Goal: Information Seeking & Learning: Learn about a topic

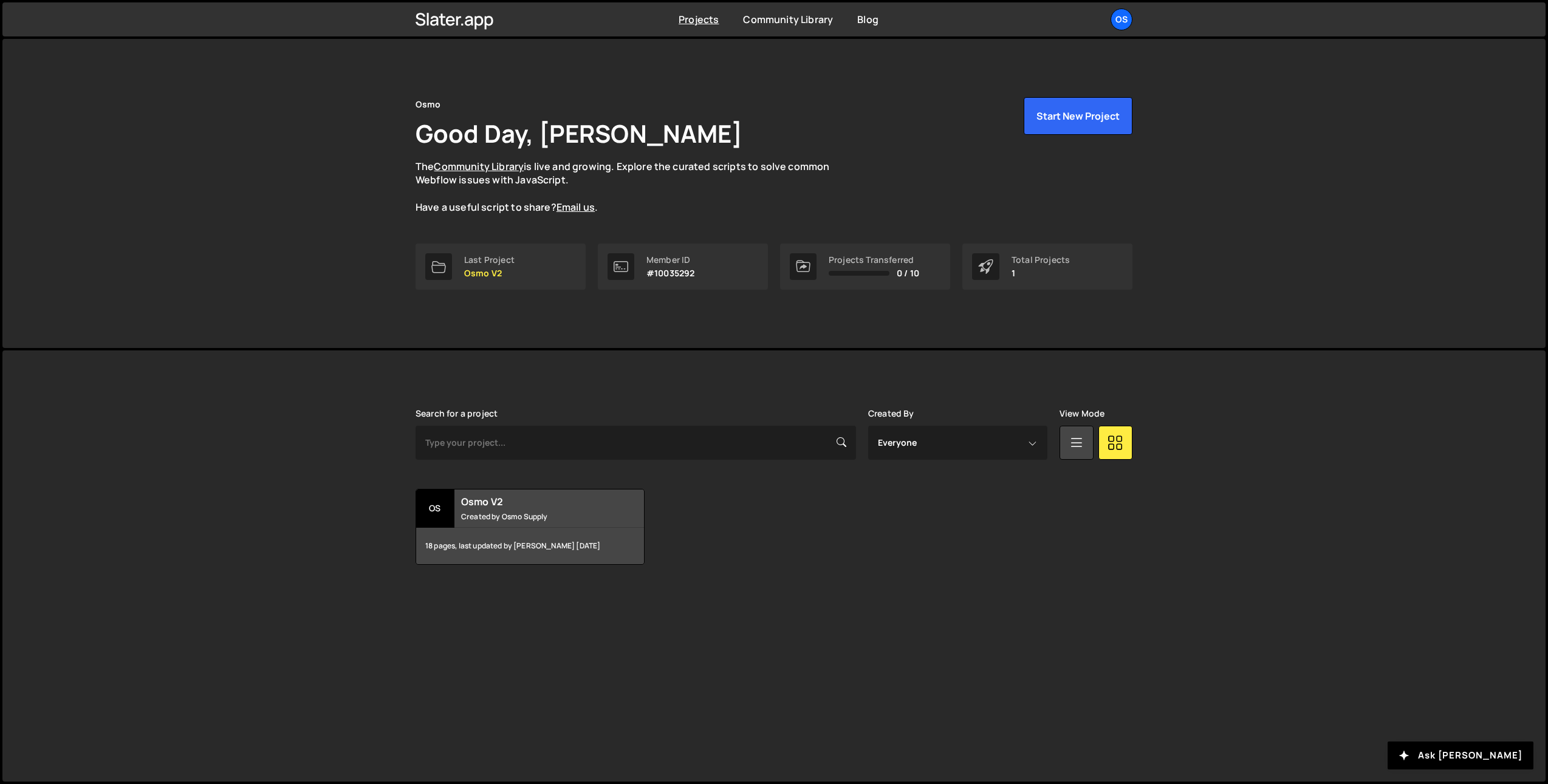
click at [340, 158] on div "Osmo Good Day, Ilja van Eck The Community Library is live and growing. Explore …" at bounding box center [774, 193] width 1543 height 309
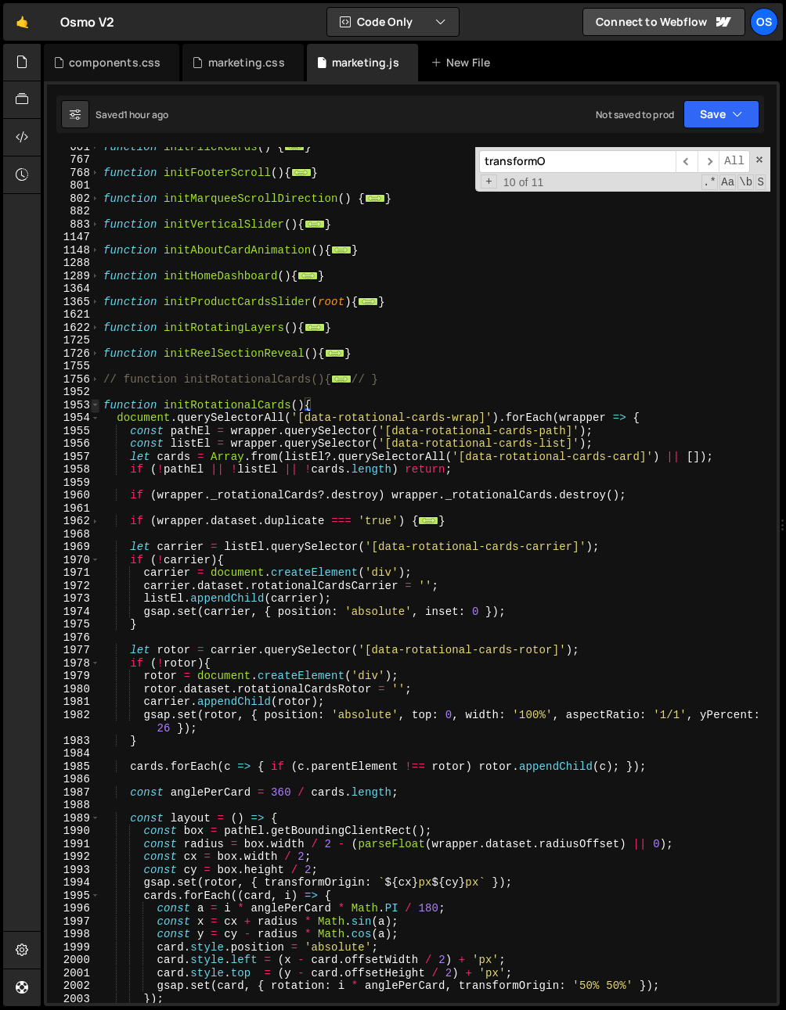
click at [93, 399] on span at bounding box center [95, 405] width 9 height 13
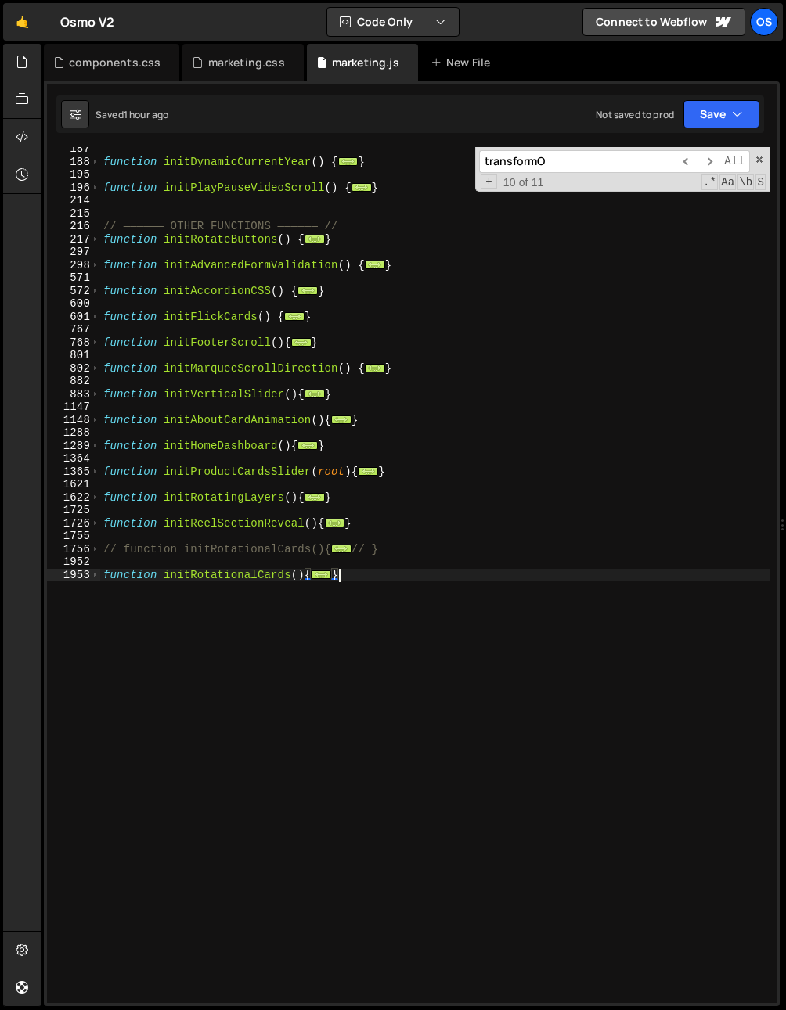
click at [132, 515] on div "function initDynamicCurrentYear ( ) { ... } function initPlayPauseVideoScroll (…" at bounding box center [435, 583] width 670 height 882
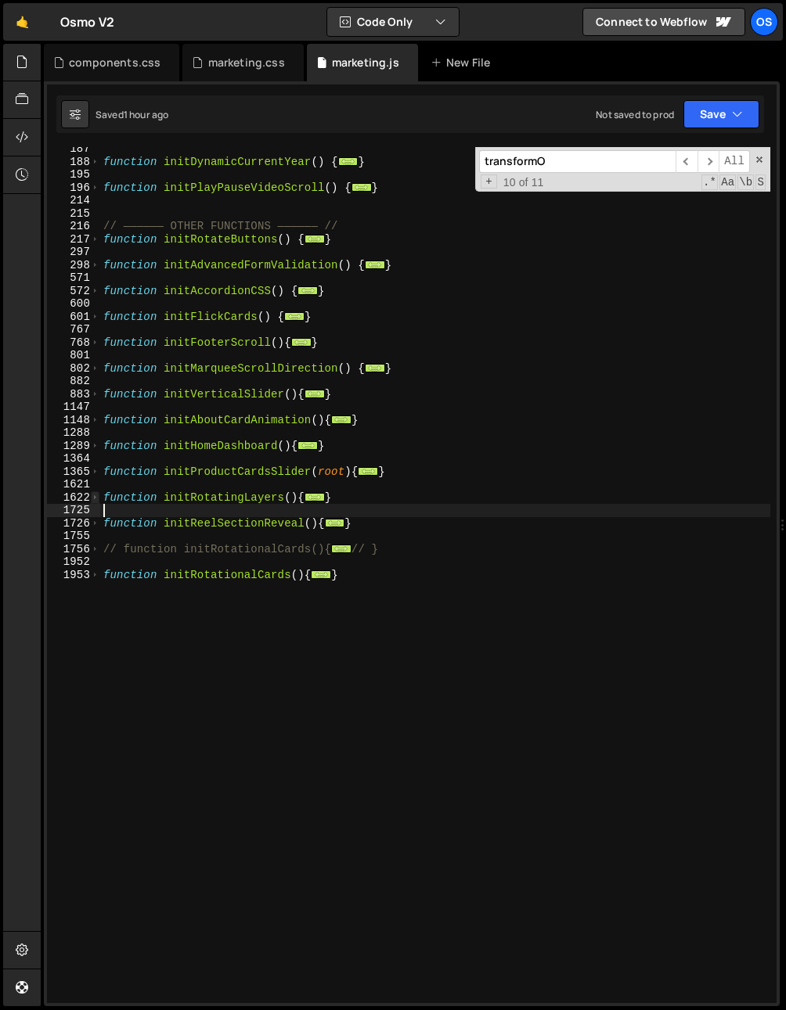
click at [92, 492] on span at bounding box center [95, 498] width 9 height 13
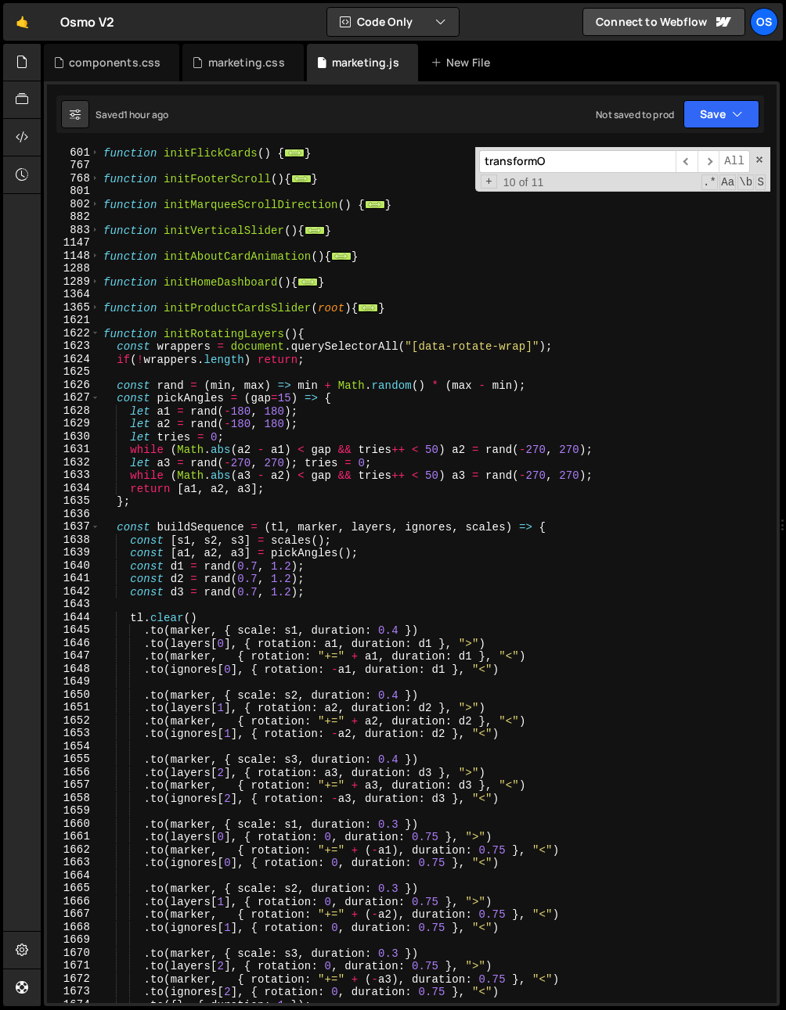
click at [172, 515] on div "function initFlickCards ( ) { ... } function initFooterScroll ( ) { ... } funct…" at bounding box center [435, 587] width 670 height 882
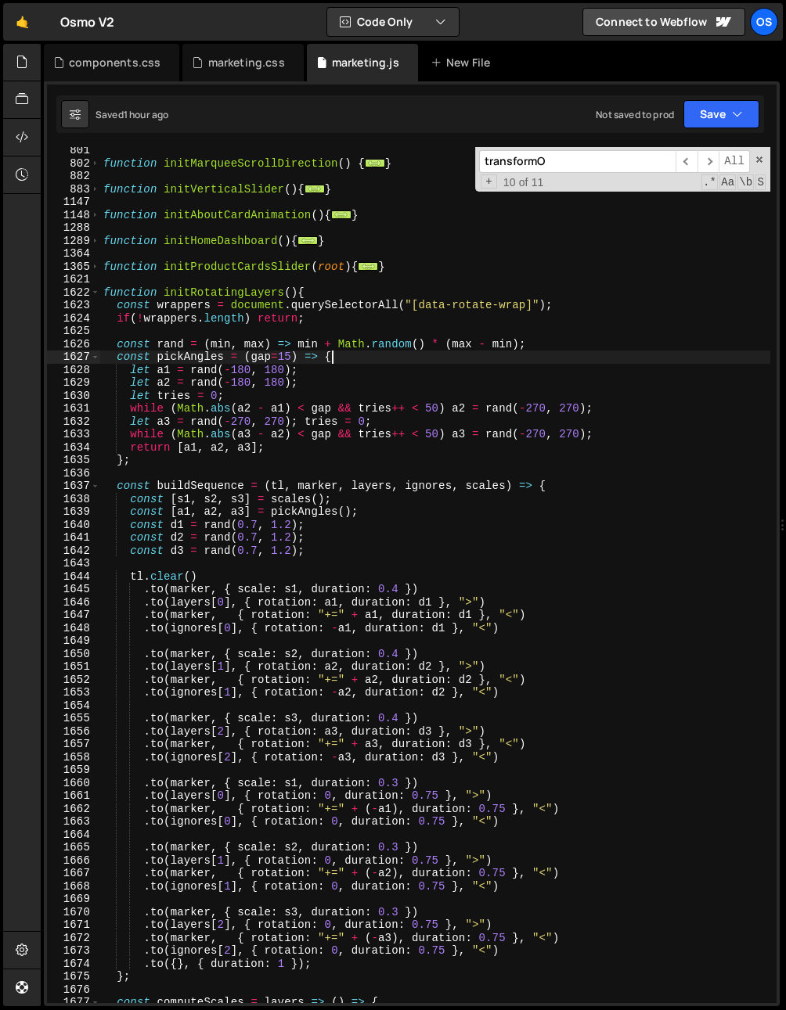
click at [333, 351] on div "function initMarqueeScrollDirection ( ) { ... } function initVerticalSlider ( )…" at bounding box center [435, 585] width 670 height 882
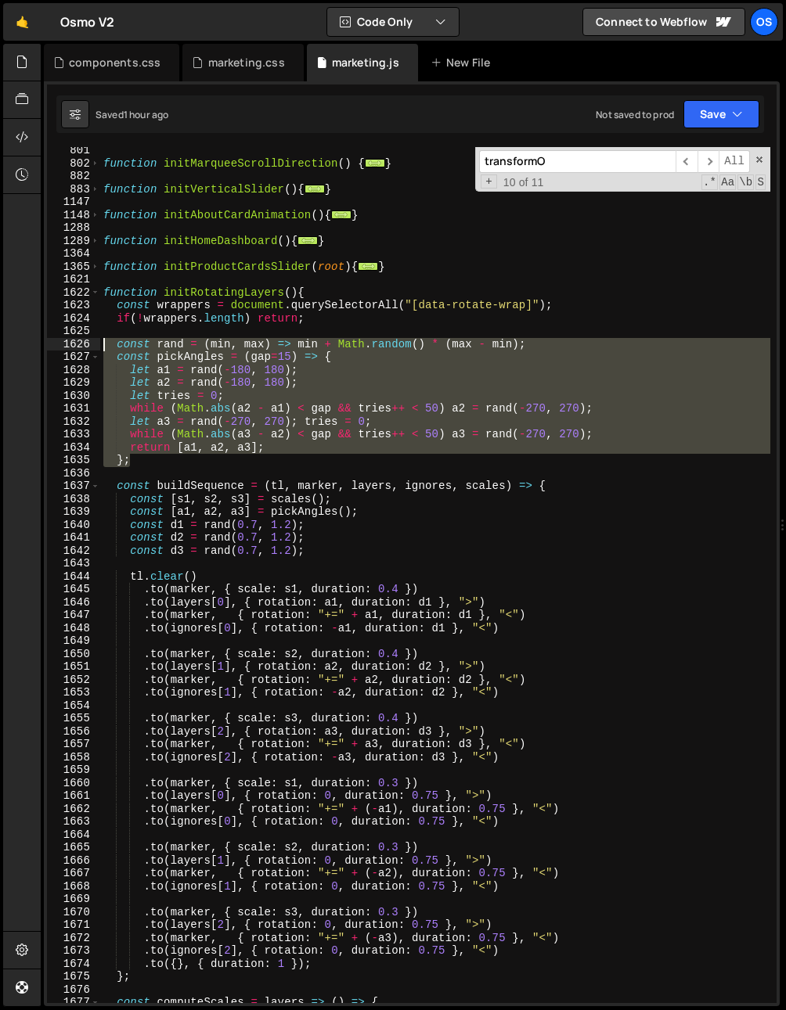
drag, startPoint x: 135, startPoint y: 463, endPoint x: 67, endPoint y: 340, distance: 140.9
click at [67, 340] on div "const pickAngles = (gap=15) => { 801 802 882 883 1147 1148 1288 1289 1364 1365 …" at bounding box center [411, 575] width 729 height 856
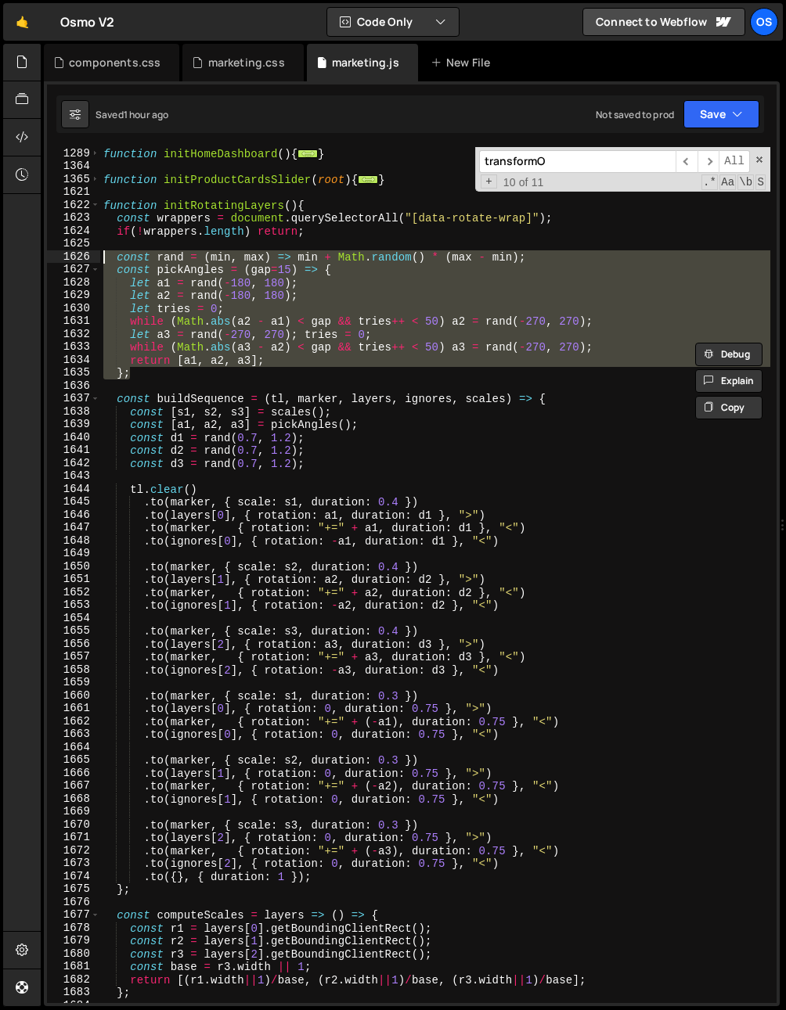
click at [401, 529] on div "function initHomeDashboard ( ) { ... } function initProductCardsSlider ( root )…" at bounding box center [435, 588] width 670 height 882
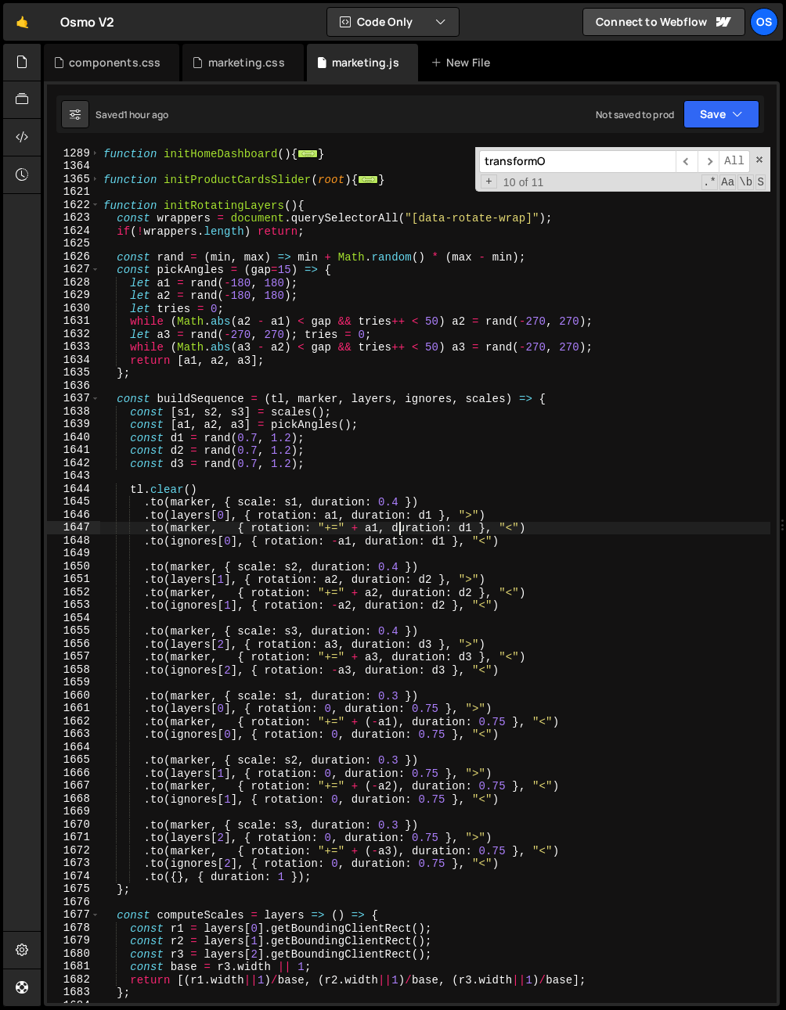
click at [326, 490] on div "function initHomeDashboard ( ) { ... } function initProductCardsSlider ( root )…" at bounding box center [435, 588] width 670 height 882
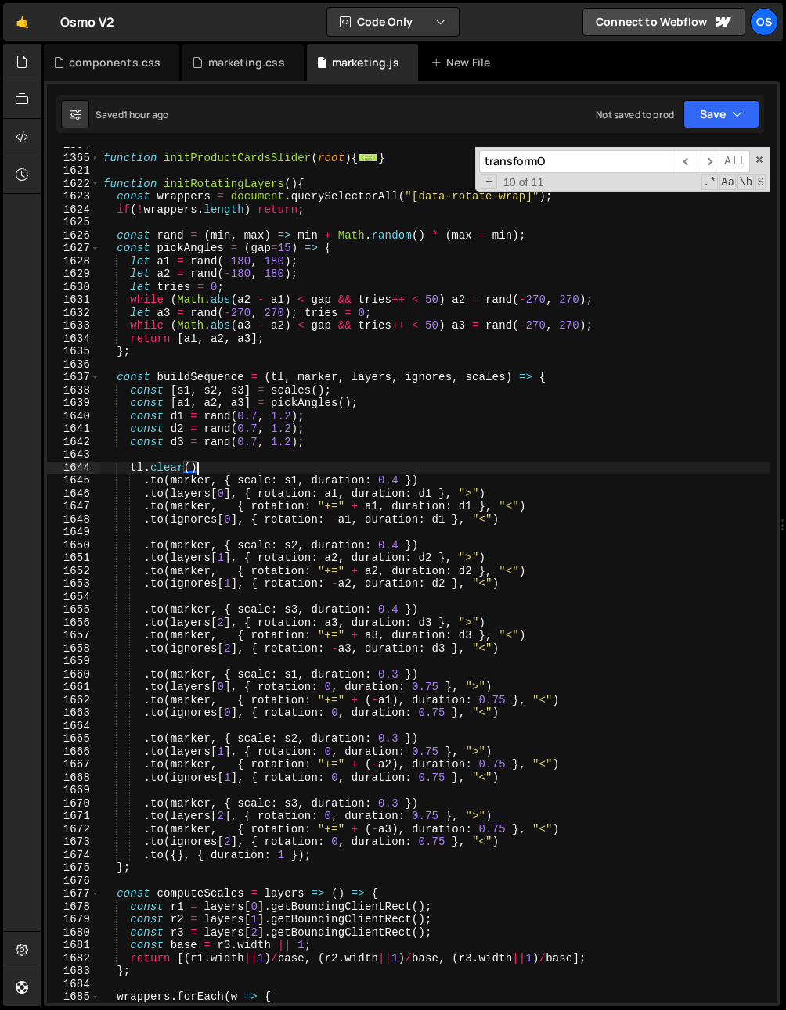
scroll to position [964, 0]
click at [178, 481] on div "function initProductCardsSlider ( root ) { ... } function initRotatingLayers ( …" at bounding box center [435, 580] width 670 height 882
type textarea ".to(marker, { scale: s1, duration: 0.4 })"
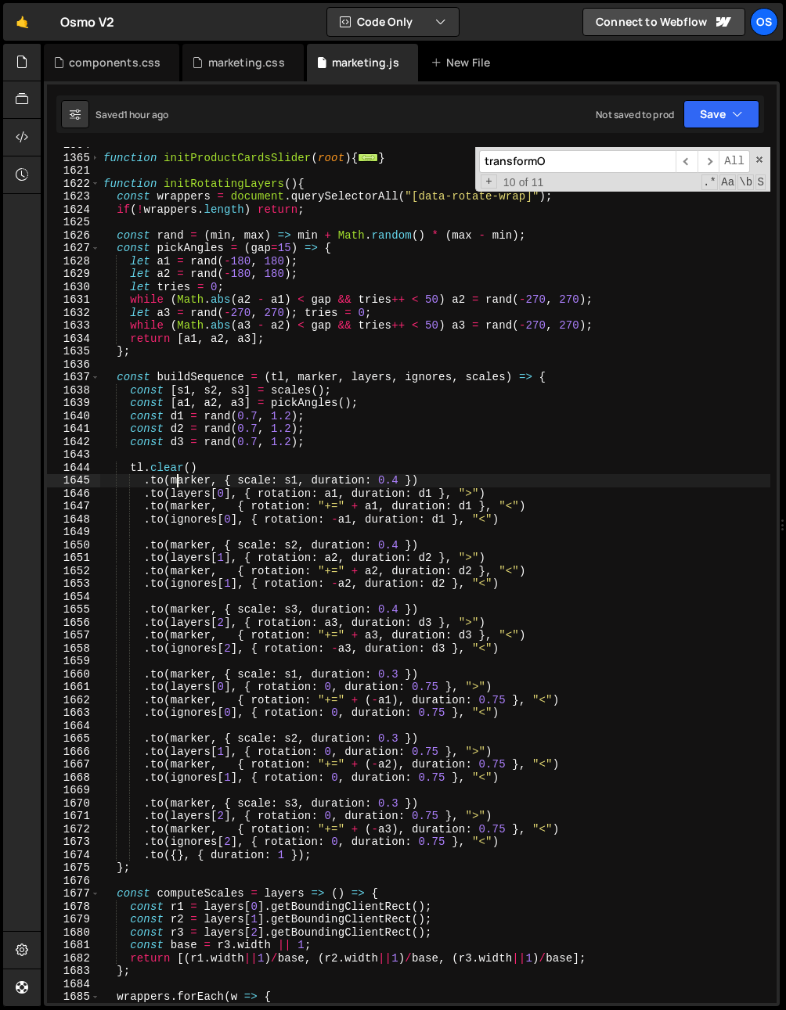
click at [197, 481] on div "function initProductCardsSlider ( root ) { ... } function initRotatingLayers ( …" at bounding box center [435, 580] width 670 height 882
click at [369, 483] on div "function initProductCardsSlider ( root ) { ... } function initRotatingLayers ( …" at bounding box center [435, 580] width 670 height 882
click at [293, 483] on div "function initProductCardsSlider ( root ) { ... } function initRotatingLayers ( …" at bounding box center [435, 580] width 670 height 882
drag, startPoint x: 387, startPoint y: 448, endPoint x: 349, endPoint y: 459, distance: 39.1
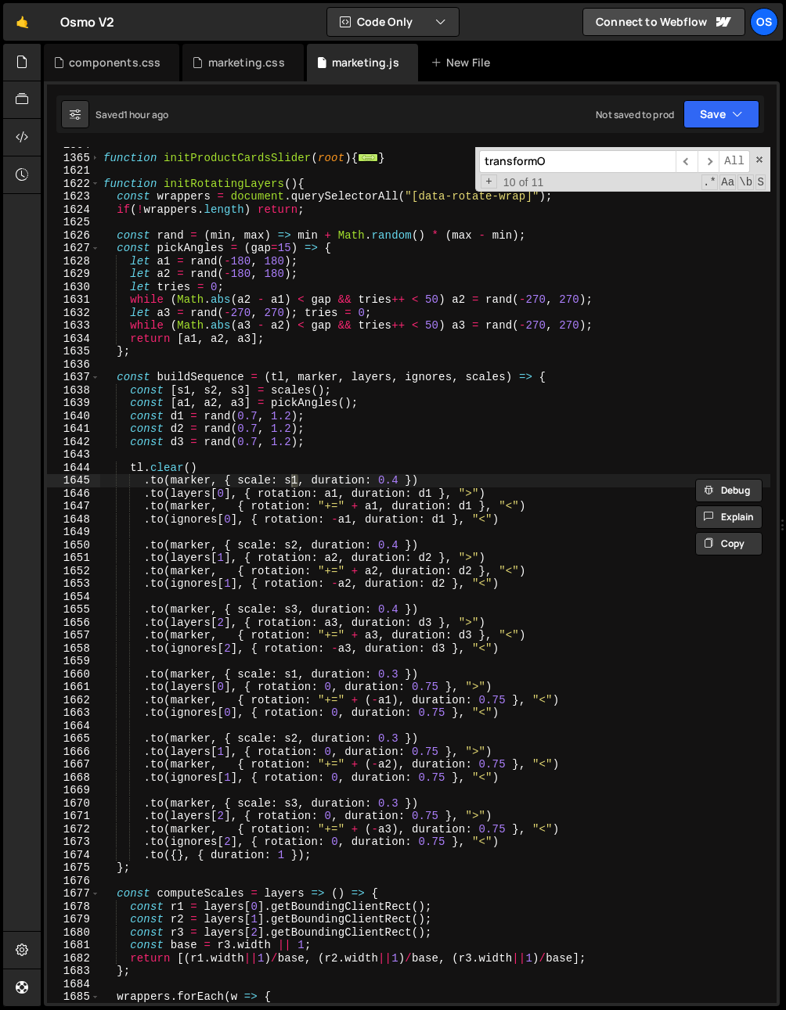
click at [387, 448] on div "function initProductCardsSlider ( root ) { ... } function initRotatingLayers ( …" at bounding box center [435, 580] width 670 height 882
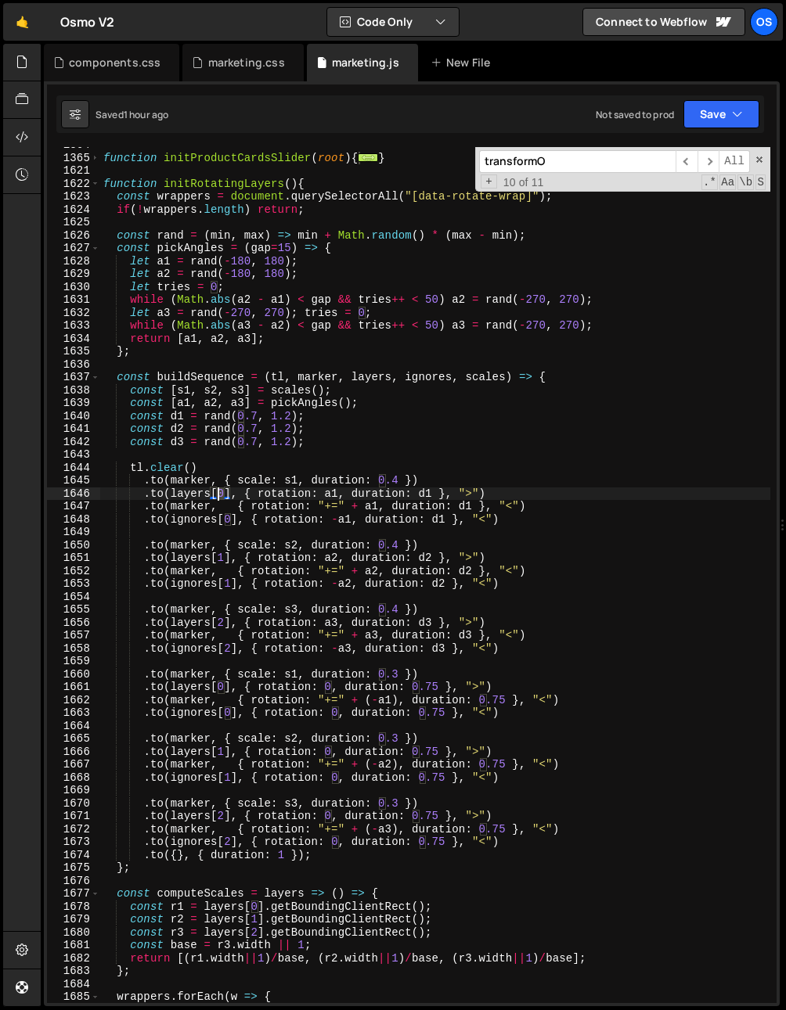
click at [219, 495] on div "function initProductCardsSlider ( root ) { ... } function initRotatingLayers ( …" at bounding box center [435, 580] width 670 height 882
drag, startPoint x: 322, startPoint y: 495, endPoint x: 335, endPoint y: 495, distance: 12.5
click at [335, 495] on div "function initProductCardsSlider ( root ) { ... } function initRotatingLayers ( …" at bounding box center [435, 580] width 670 height 882
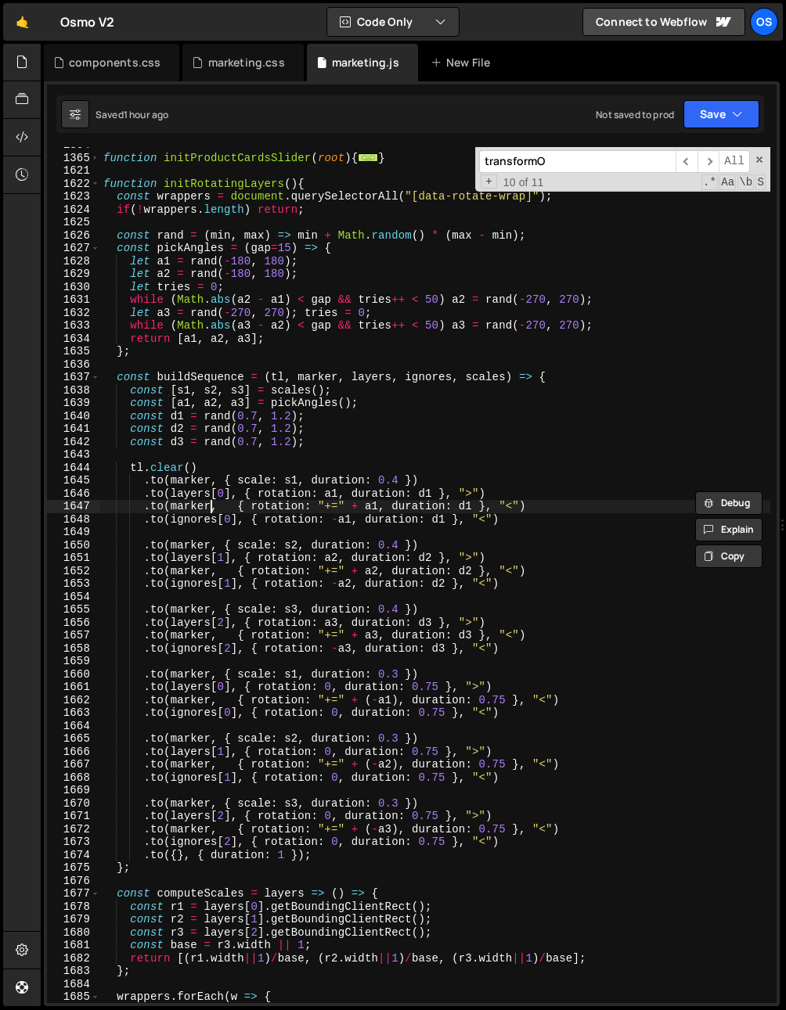
click at [212, 506] on div "function initProductCardsSlider ( root ) { ... } function initRotatingLayers ( …" at bounding box center [435, 580] width 670 height 882
drag, startPoint x: 365, startPoint y: 508, endPoint x: 376, endPoint y: 509, distance: 11.0
click at [376, 509] on div "function initProductCardsSlider ( root ) { ... } function initRotatingLayers ( …" at bounding box center [435, 580] width 670 height 882
click at [337, 494] on div "function initProductCardsSlider ( root ) { ... } function initRotatingLayers ( …" at bounding box center [435, 580] width 670 height 882
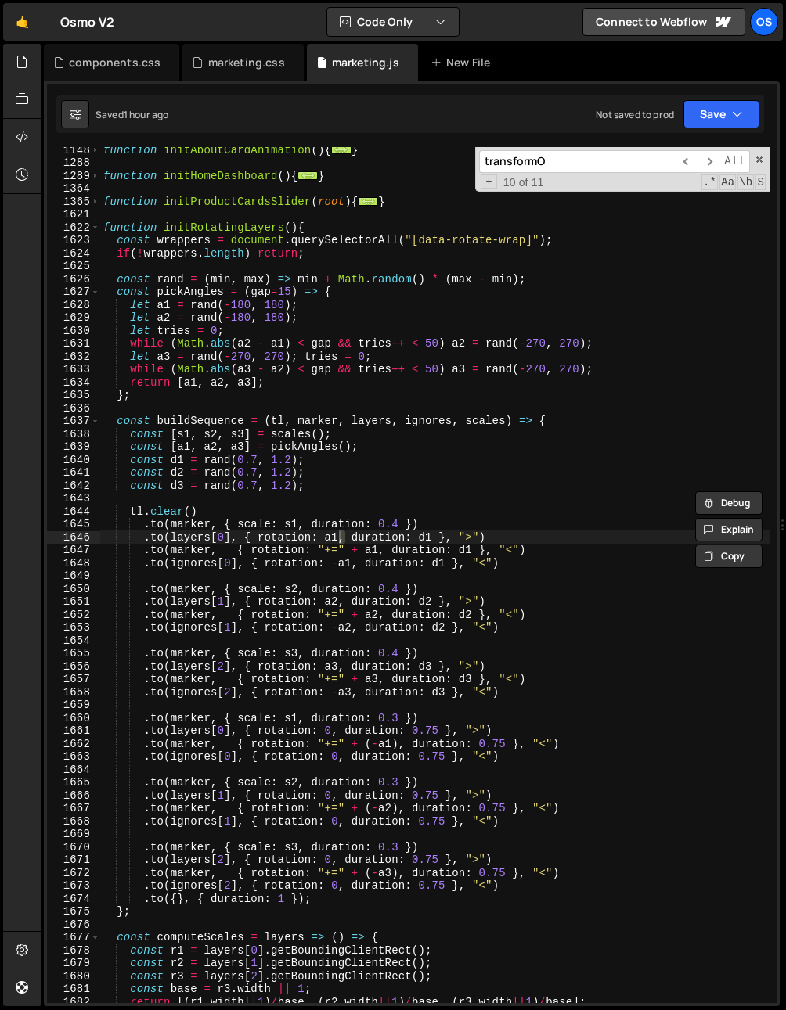
click at [350, 370] on div "function initAboutCardAnimation ( ) { ... } function initHomeDashboard ( ) { ..…" at bounding box center [435, 584] width 670 height 882
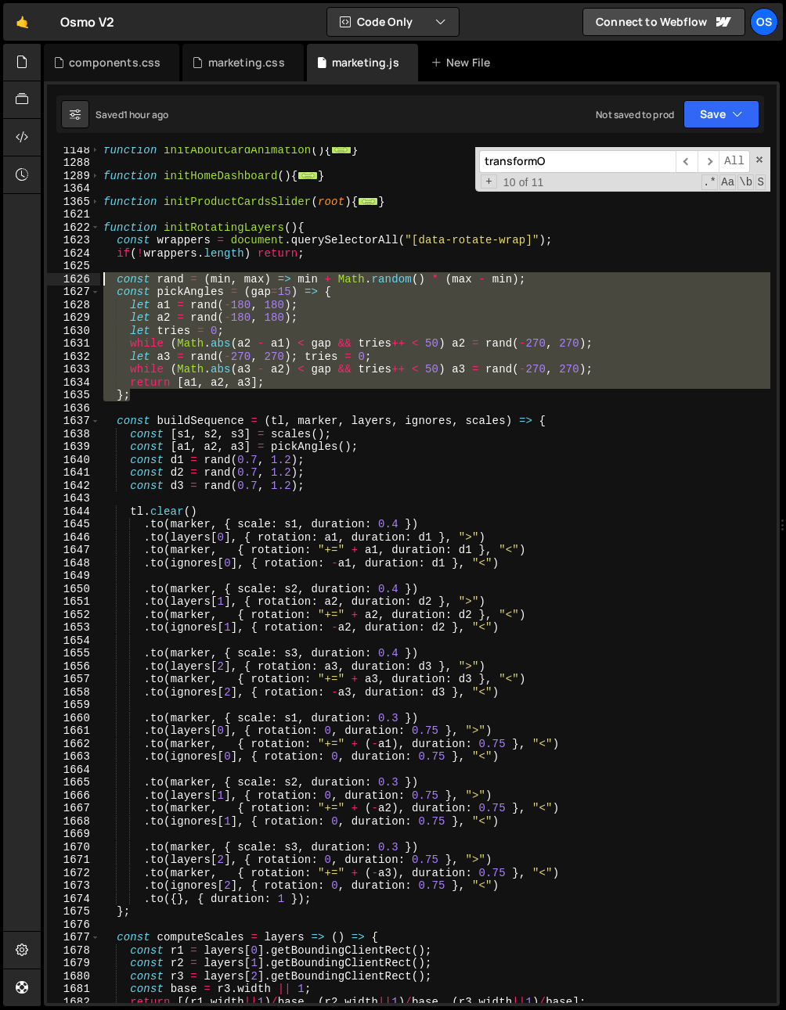
drag, startPoint x: 154, startPoint y: 391, endPoint x: 70, endPoint y: 279, distance: 139.8
click at [70, 279] on div "while (Math.abs(a3 - a2) < gap && tries++ < 50) a3 = rand(-270, 270); 1148 1288…" at bounding box center [411, 575] width 729 height 856
type textarea "const rand = (min, max) => min + Math.random() * (max - min); const pickAngles …"
